Goal: Information Seeking & Learning: Learn about a topic

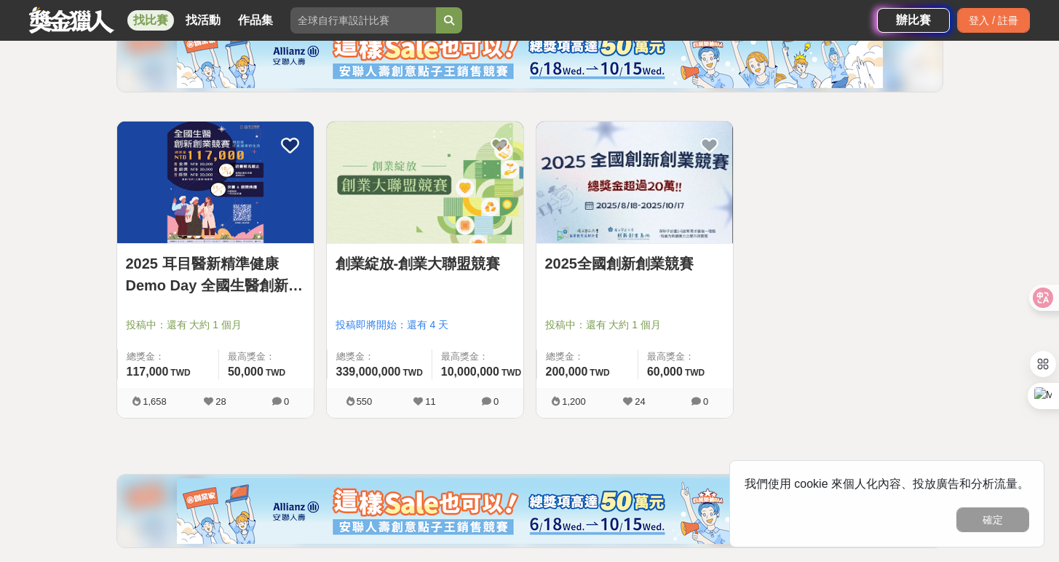
scroll to position [200, 0]
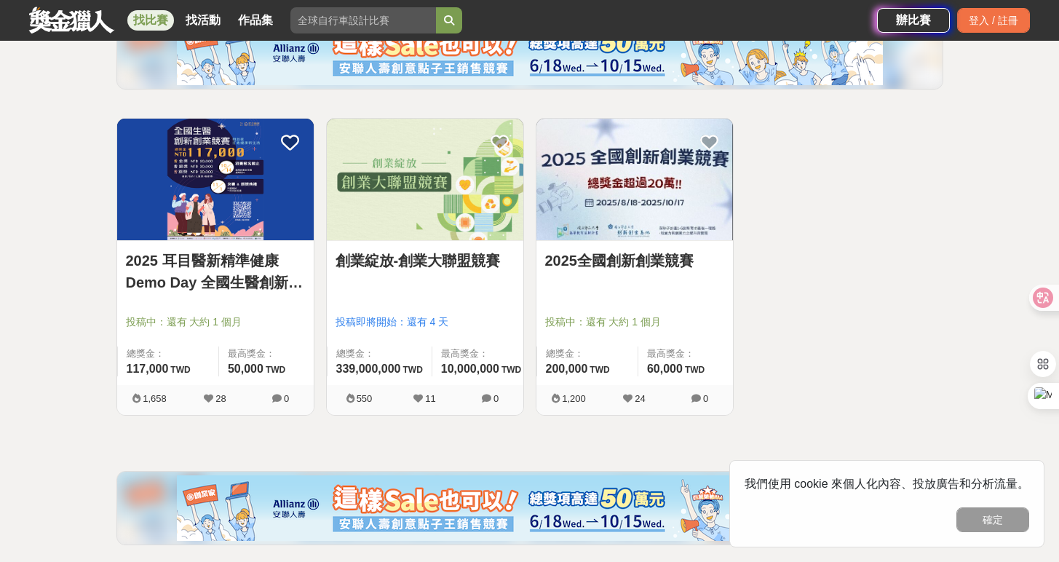
click at [395, 194] on img at bounding box center [425, 180] width 197 height 122
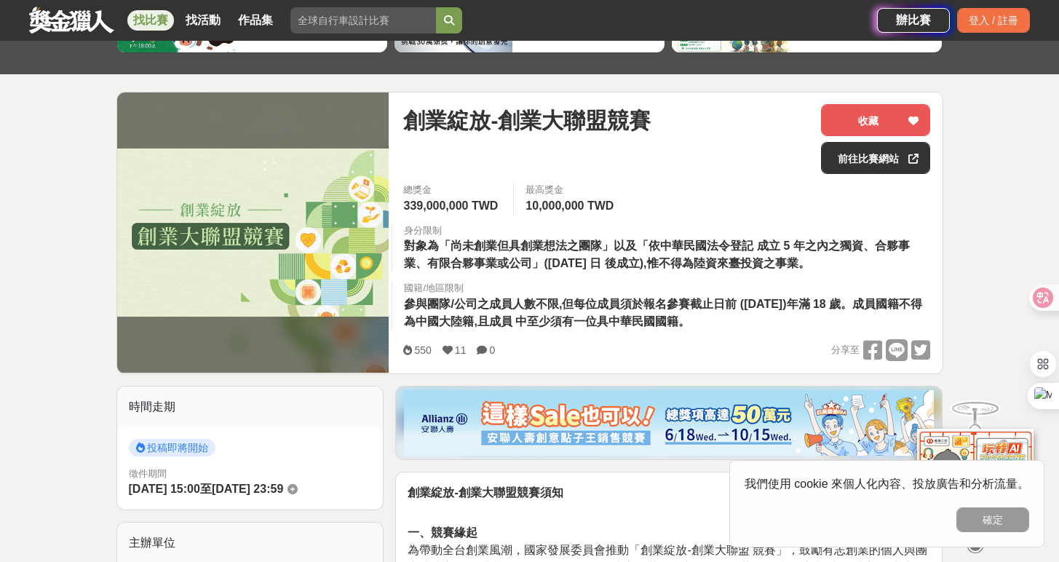
scroll to position [133, 0]
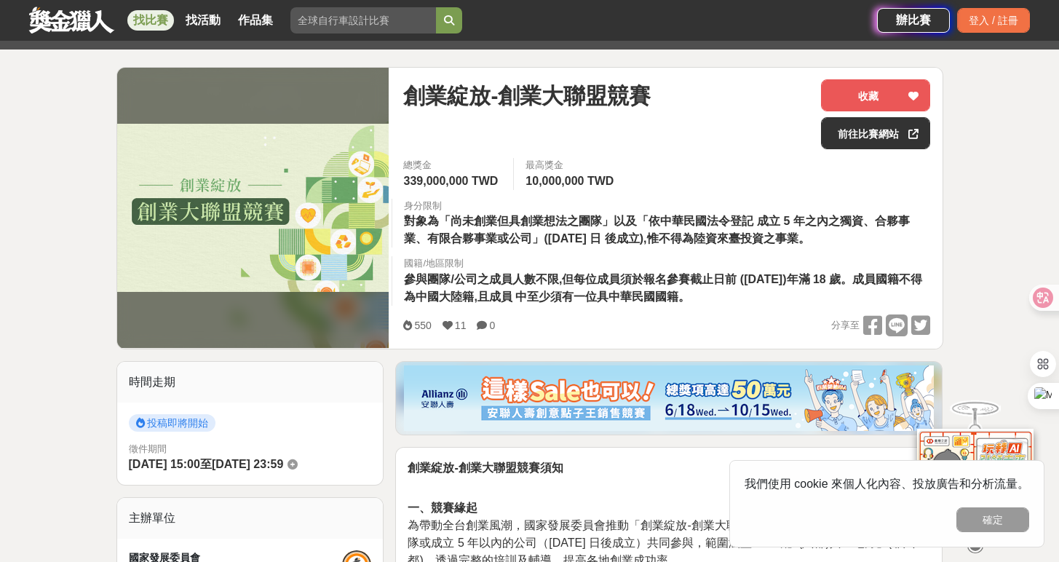
click at [507, 291] on span "參與團隊/公司之成員人數不限,但每位成員須於報名參賽截止日前 ([DATE])年滿 18 歲。成員國籍不得為中國大陸籍,且成員 中至少須有一位具中華民國國籍。" at bounding box center [663, 288] width 518 height 30
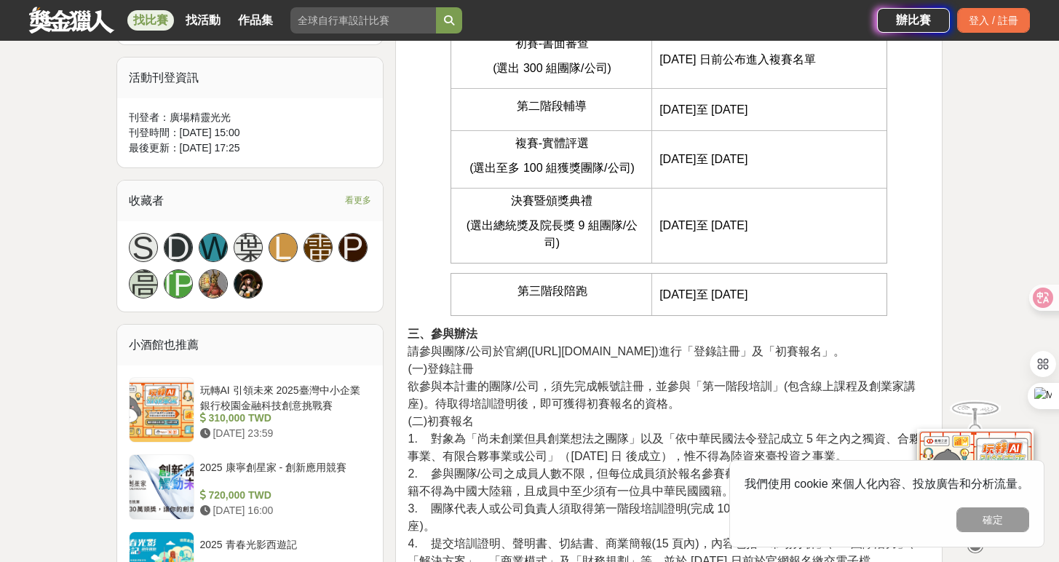
scroll to position [973, 0]
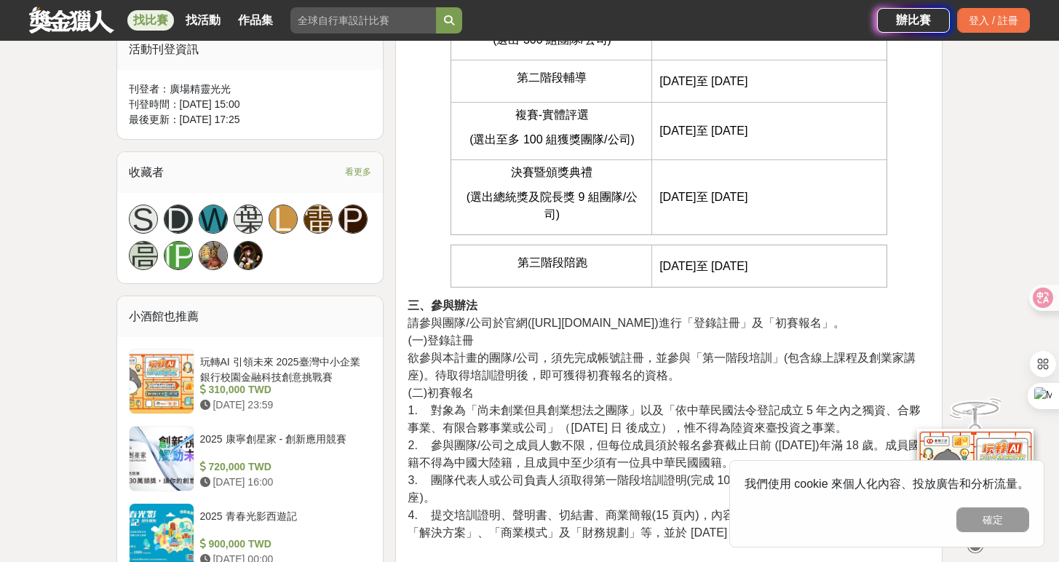
click at [539, 318] on span "請參與團隊/公司於官網([URL][DOMAIN_NAME])進行「登錄註冊」及「初賽報名」。" at bounding box center [626, 323] width 437 height 12
drag, startPoint x: 533, startPoint y: 325, endPoint x: 688, endPoint y: 323, distance: 155.1
click at [688, 323] on span "請參與團隊/公司於官網([URL][DOMAIN_NAME])進行「登錄註冊」及「初賽報名」。" at bounding box center [626, 323] width 437 height 12
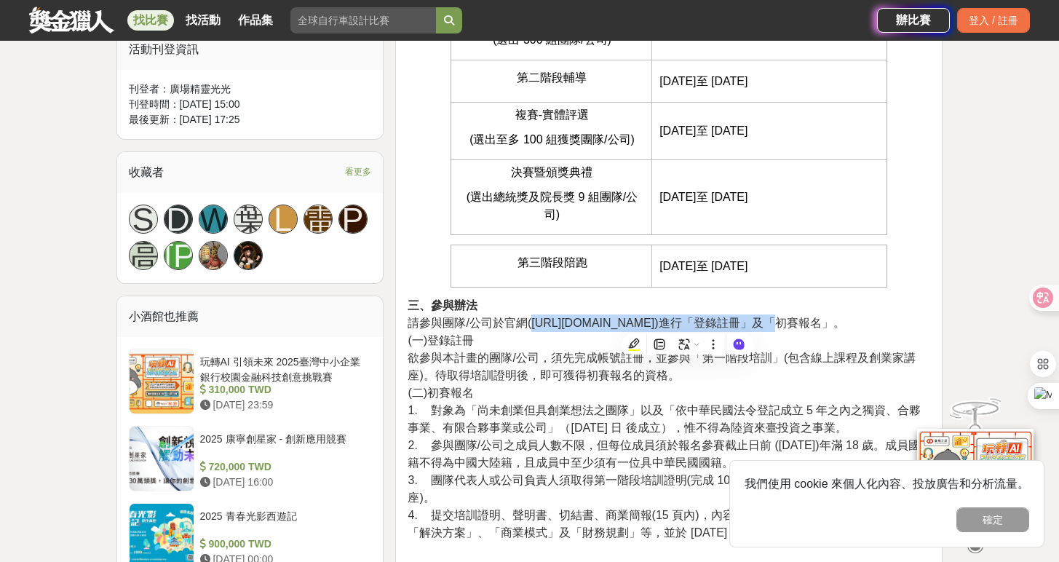
copy span "[URL][DOMAIN_NAME])"
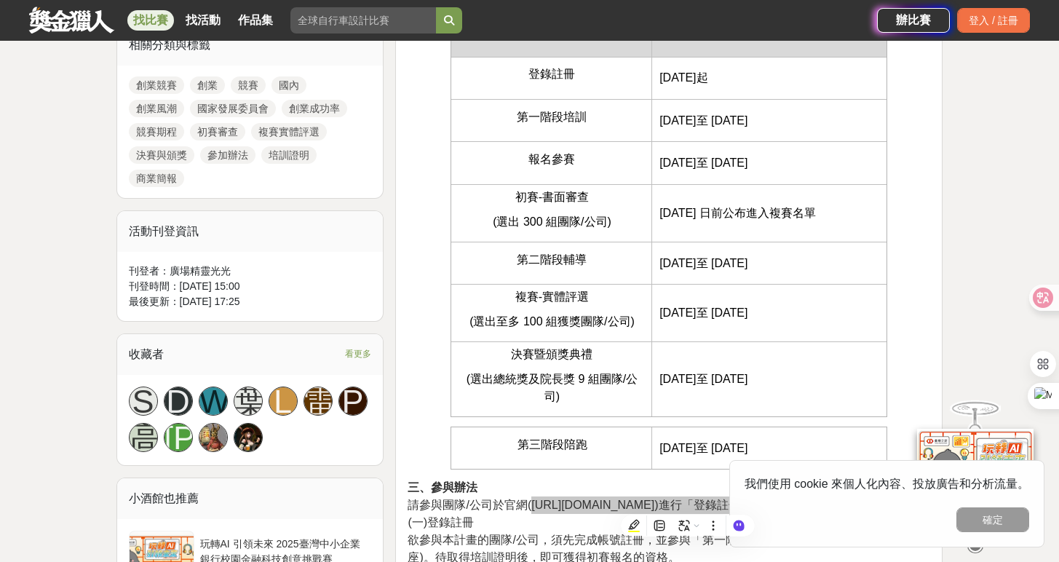
scroll to position [793, 0]
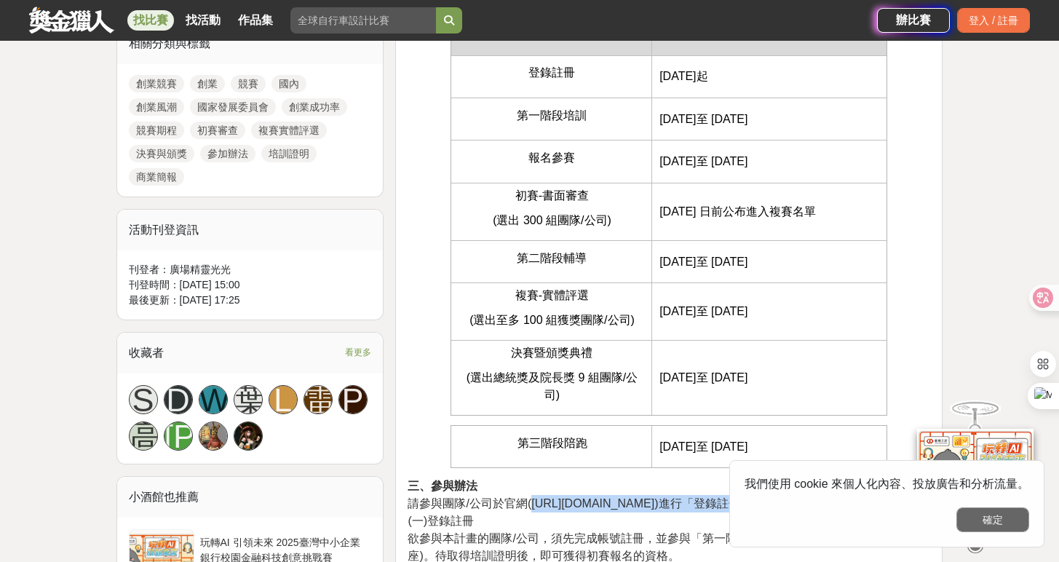
click at [992, 517] on button "確定" at bounding box center [993, 519] width 73 height 25
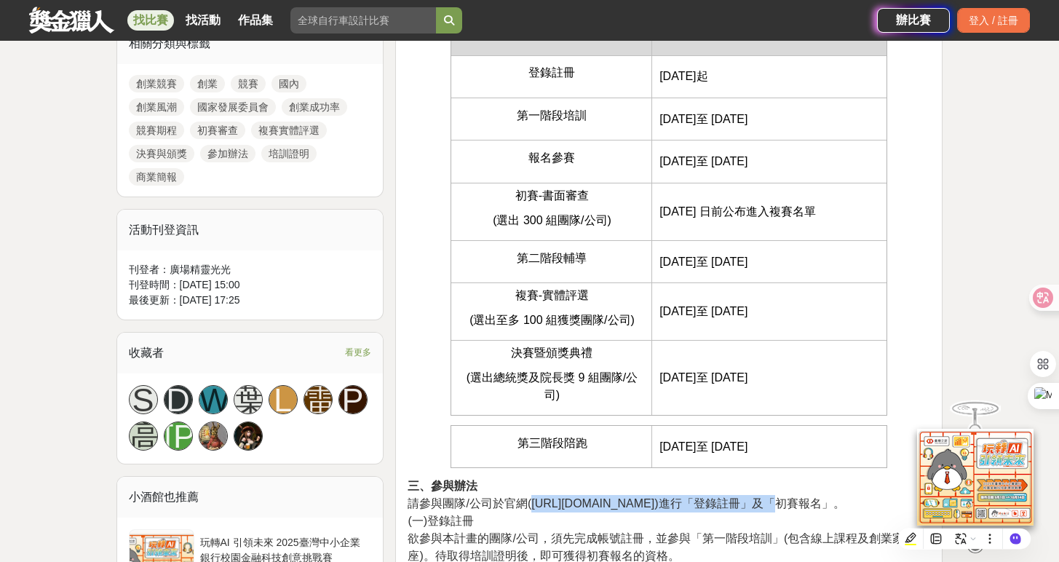
click at [791, 499] on span "請參與團隊/公司於官網([URL][DOMAIN_NAME])進行「登錄註冊」及「初賽報名」。" at bounding box center [626, 503] width 437 height 12
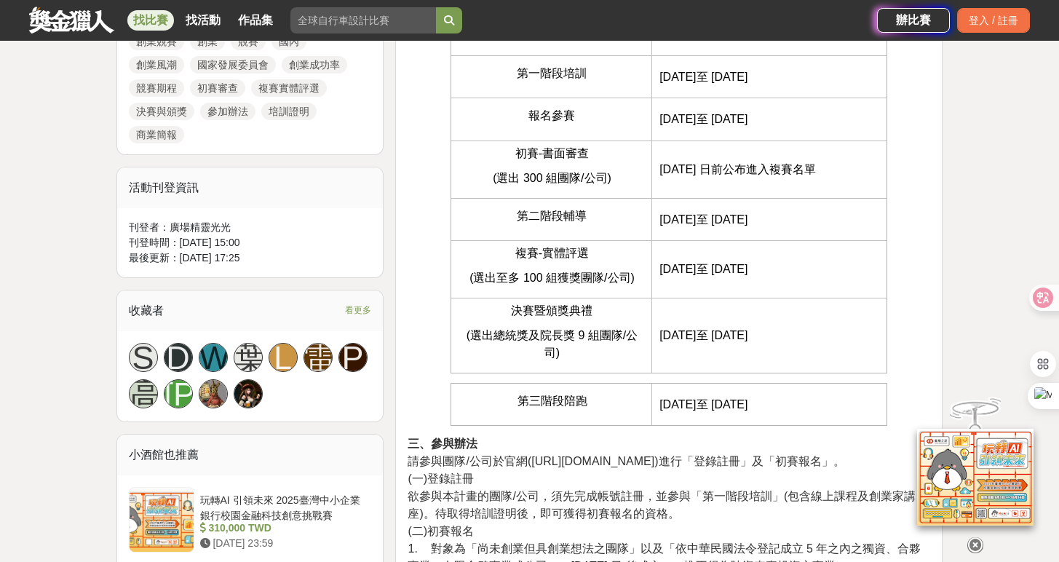
scroll to position [856, 0]
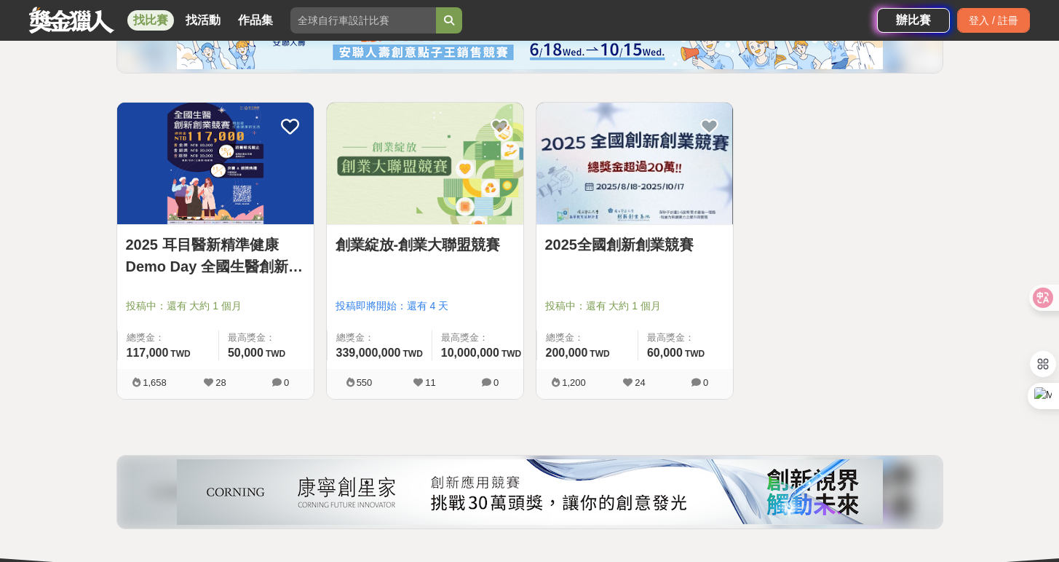
scroll to position [221, 0]
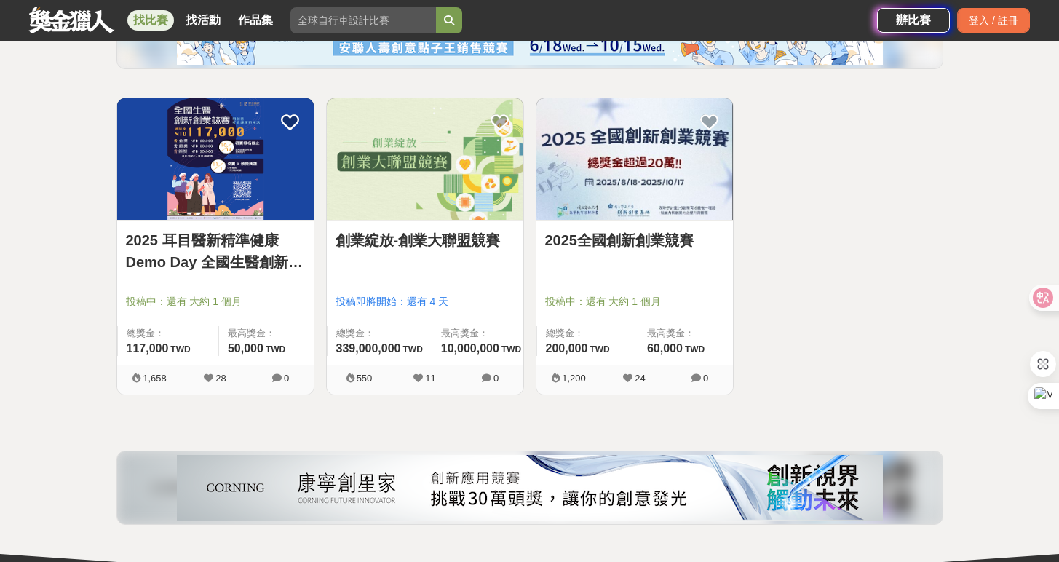
click at [608, 183] on img at bounding box center [635, 159] width 197 height 122
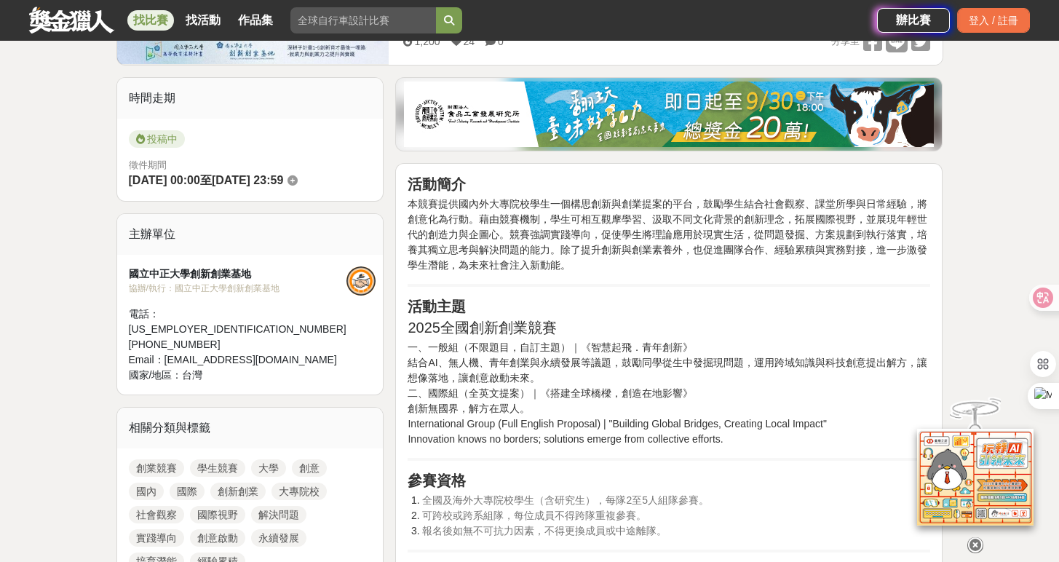
scroll to position [316, 0]
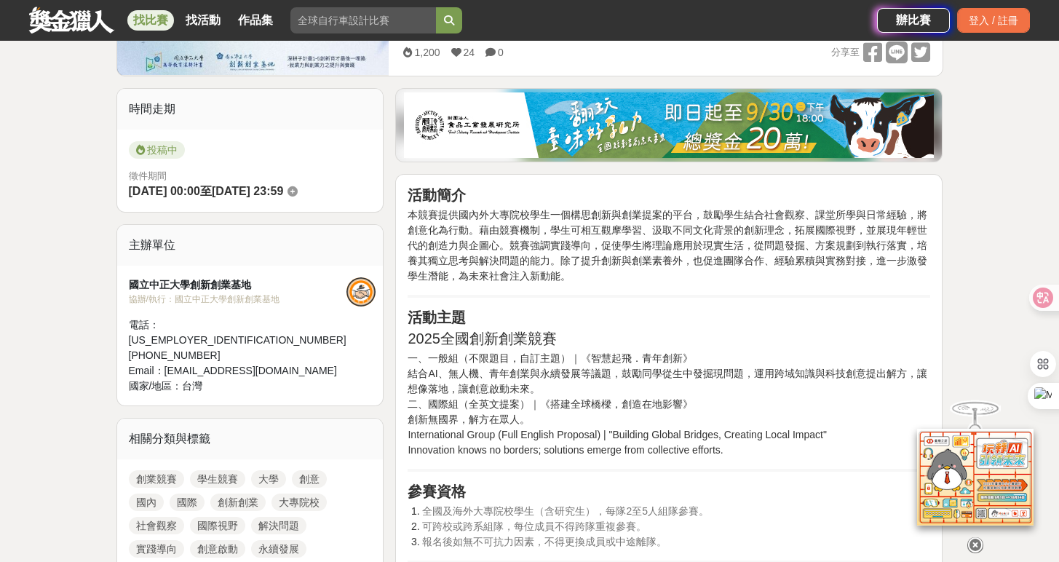
click at [467, 403] on p "一、一般組（不限題目，自訂主題）｜《智慧起飛．青年創新》 結合AI、無人機、青年創業與永續發展等議題，鼓勵同學從生中發掘現問題，運用跨域知識與科技創意提出解方…" at bounding box center [669, 404] width 523 height 107
